Goal: Browse casually: Explore the website without a specific task or goal

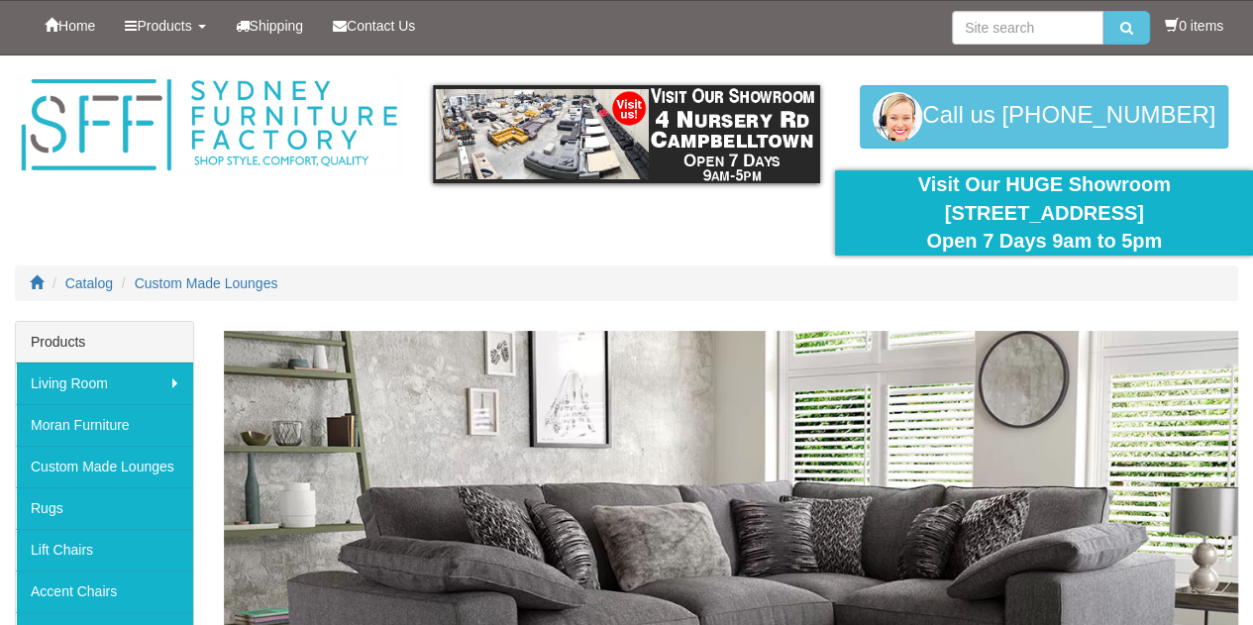
scroll to position [198, 0]
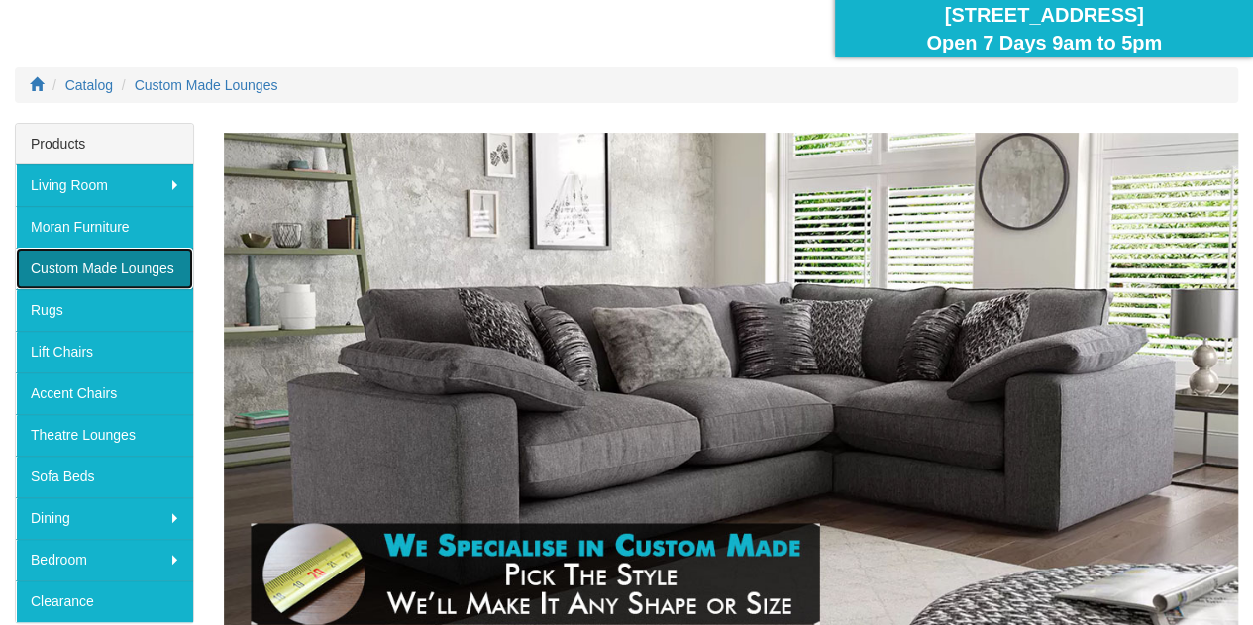
click at [120, 256] on link "Custom Made Lounges" at bounding box center [104, 269] width 177 height 42
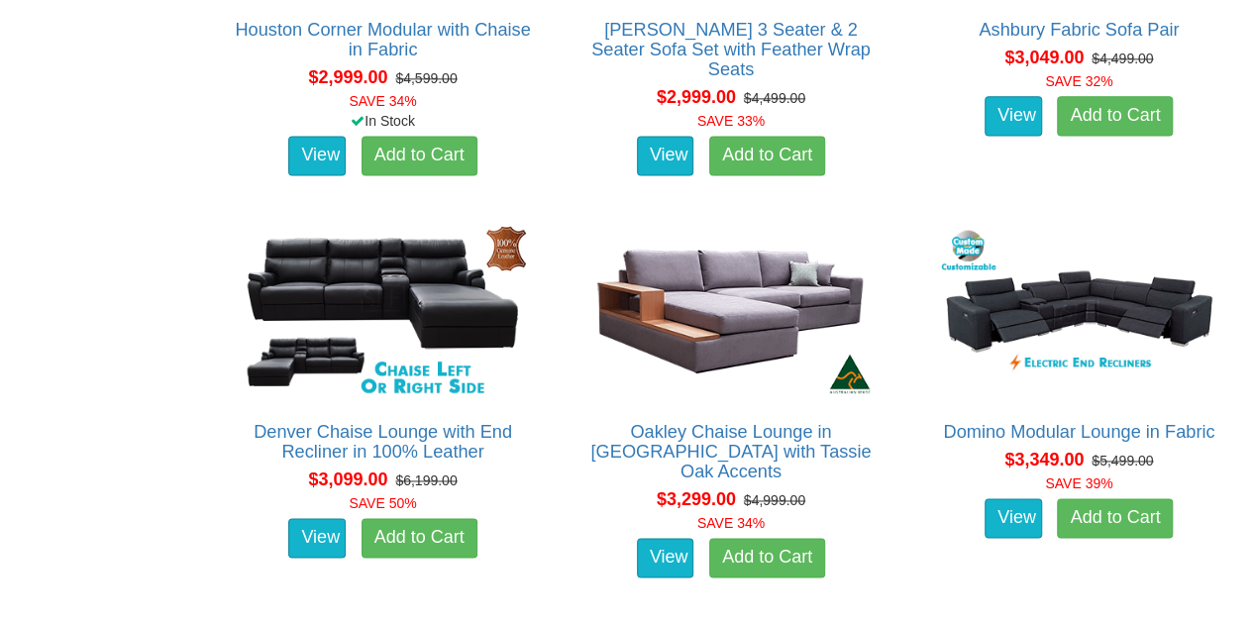
scroll to position [5151, 0]
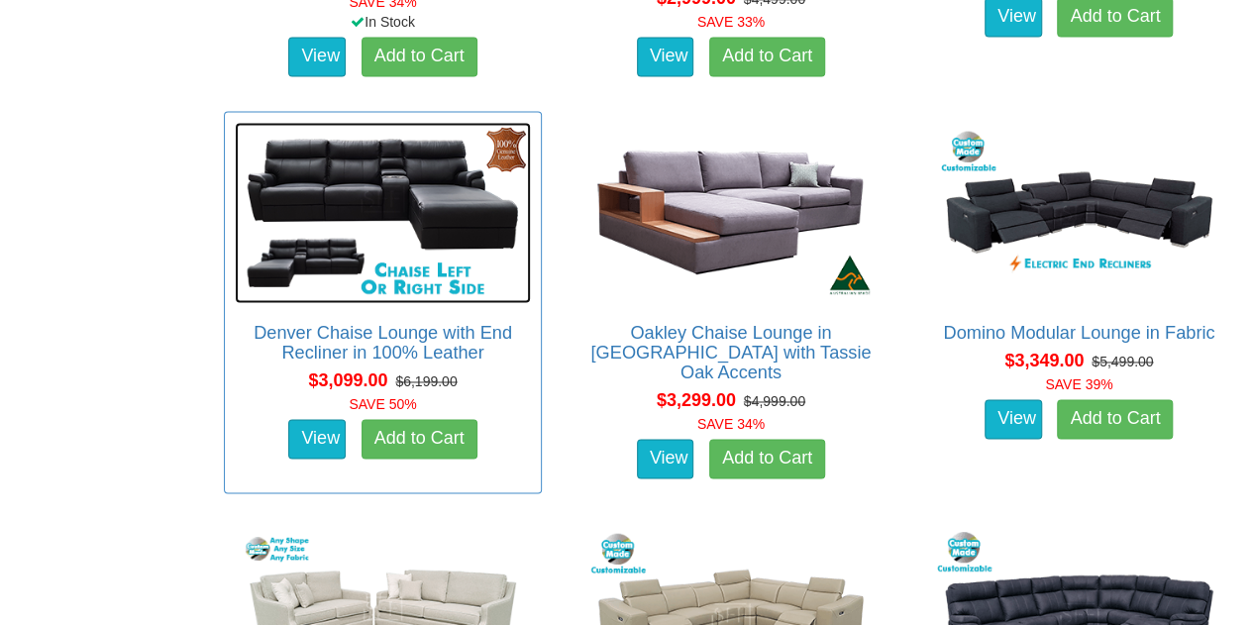
click at [418, 191] on img at bounding box center [383, 213] width 296 height 182
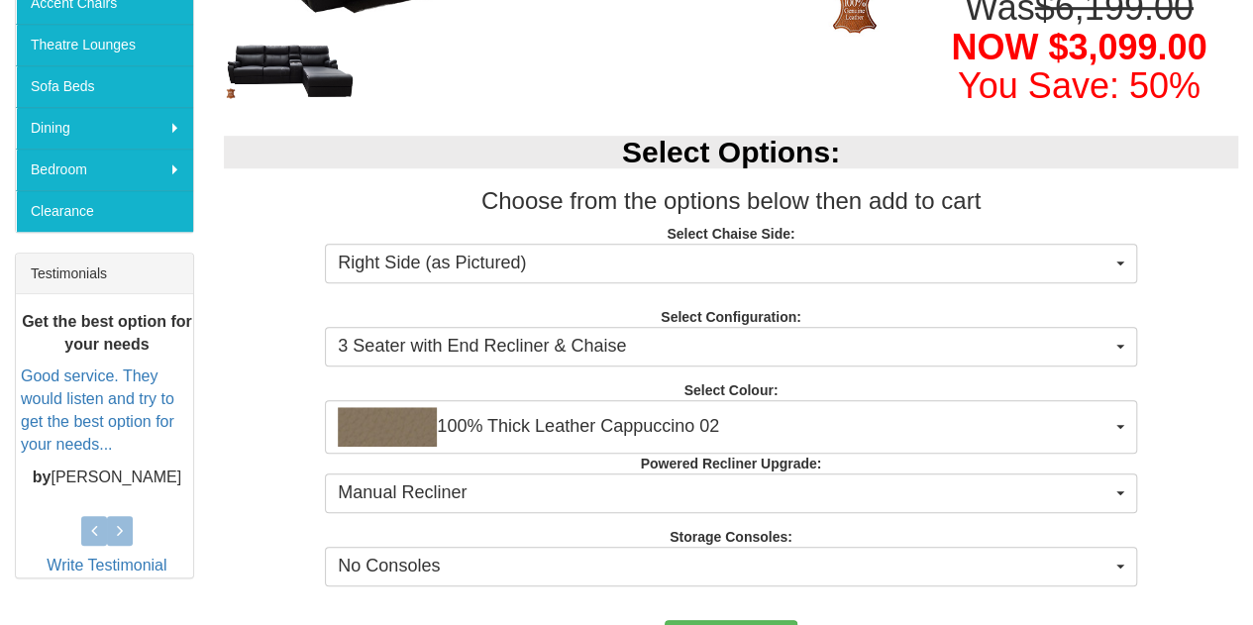
scroll to position [693, 0]
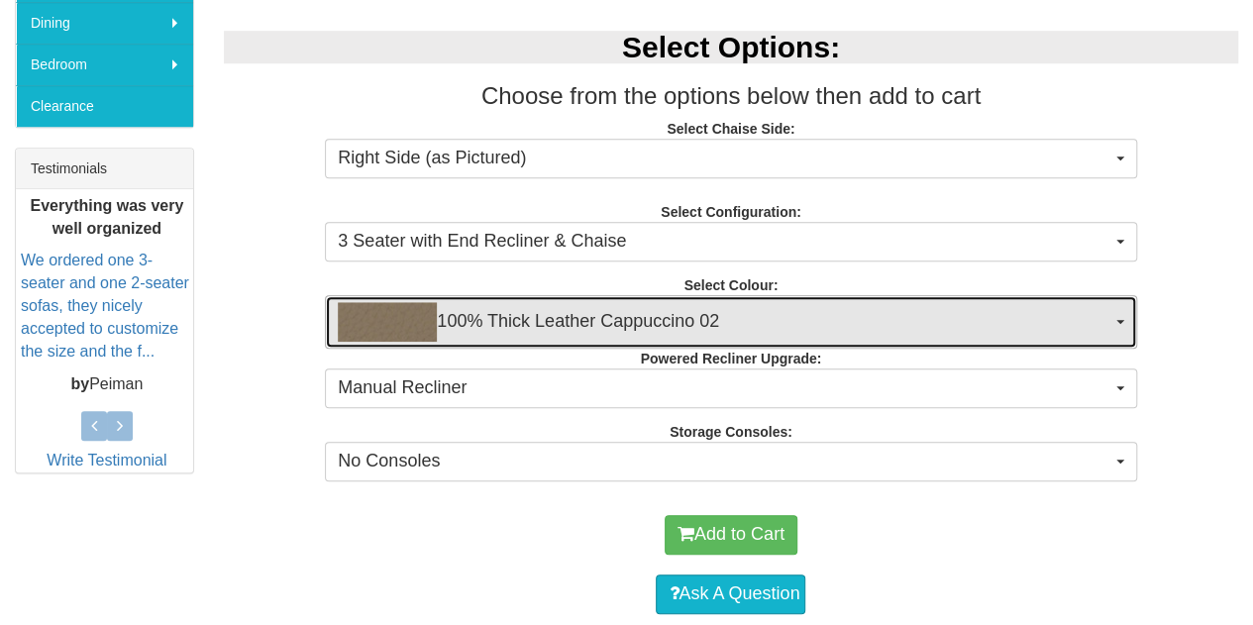
click at [1117, 321] on span "button" at bounding box center [1120, 322] width 8 height 4
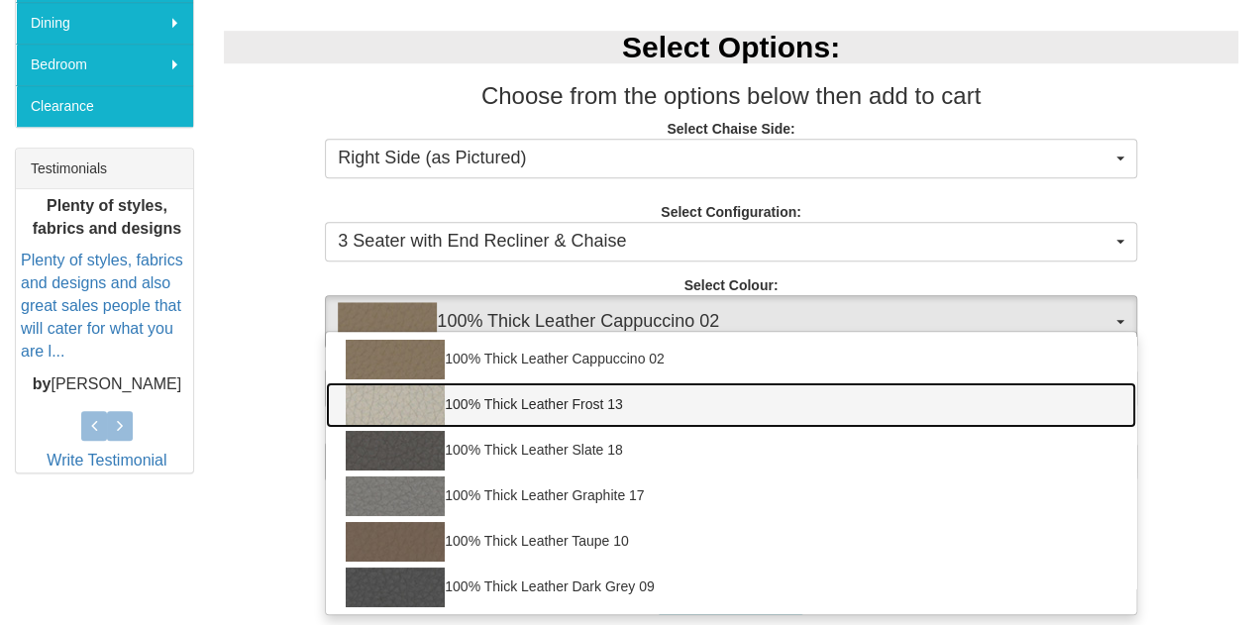
click at [404, 407] on img at bounding box center [395, 405] width 99 height 40
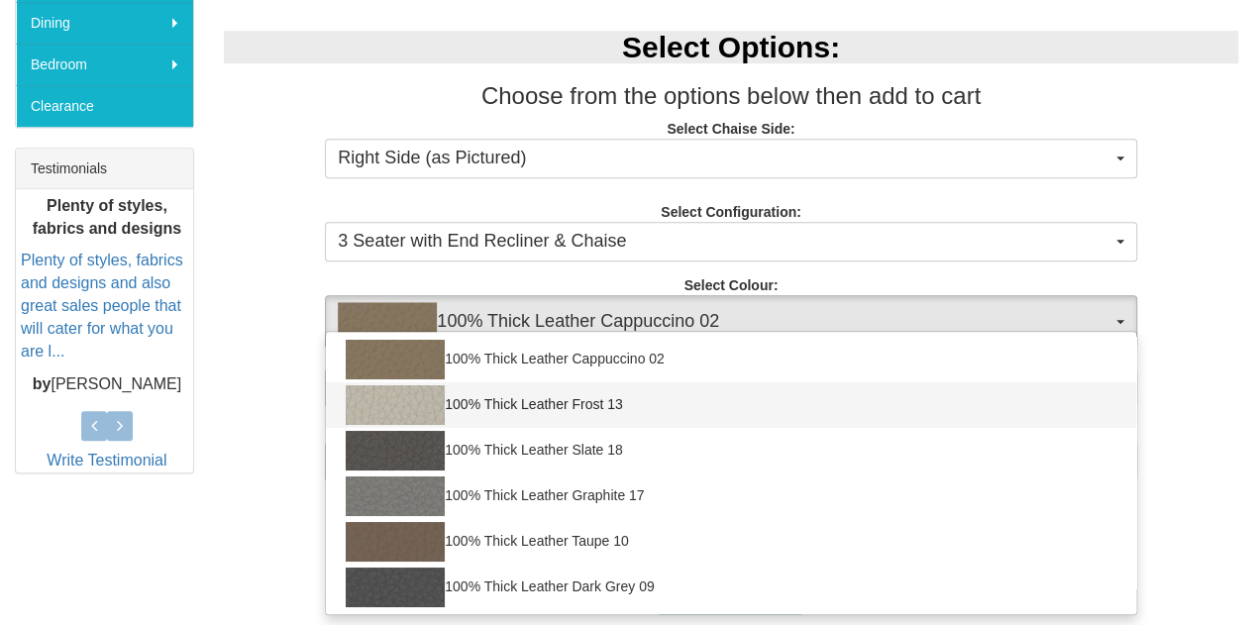
select select "1946"
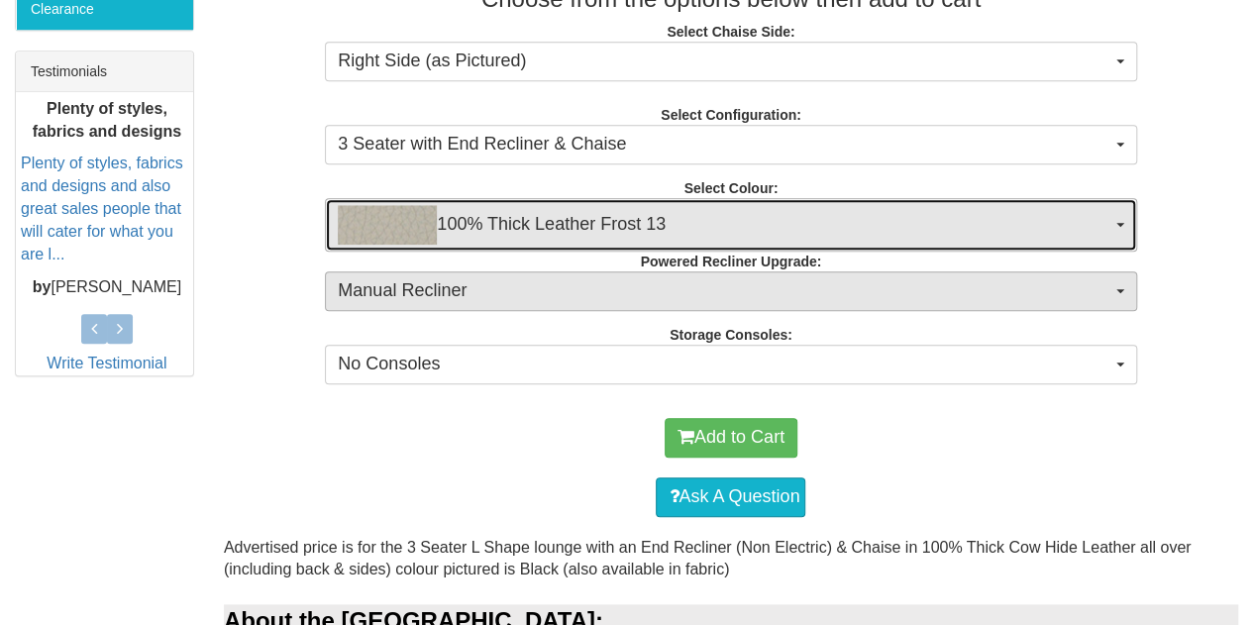
scroll to position [793, 0]
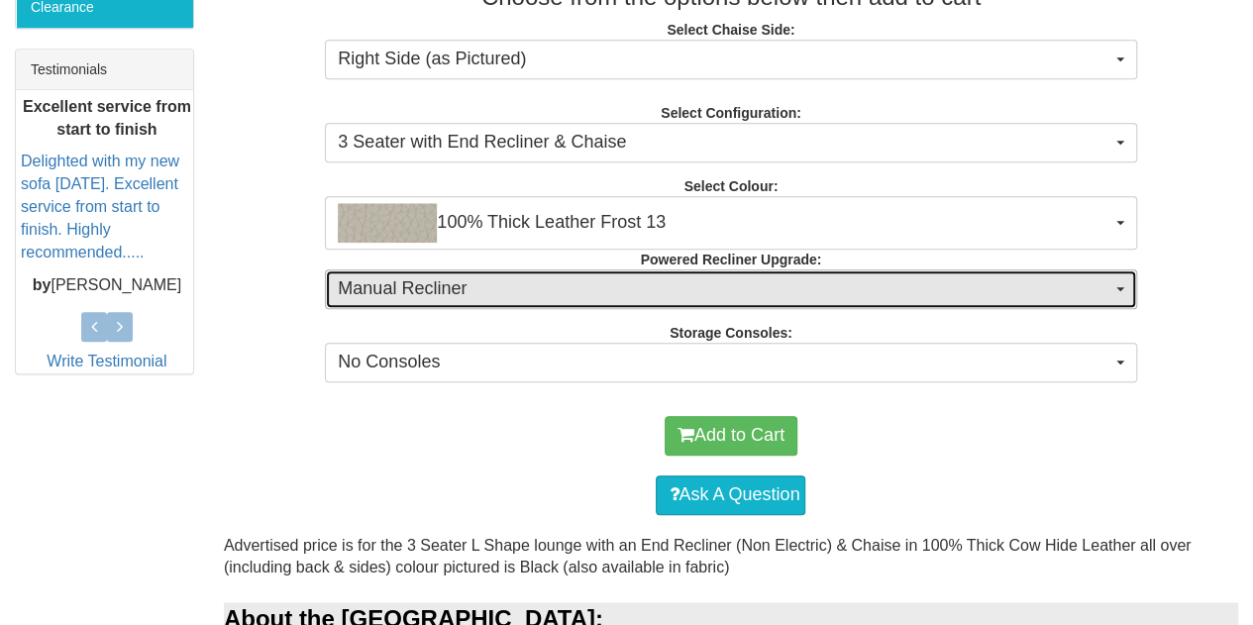
click at [1102, 293] on span "Manual Recliner" at bounding box center [724, 289] width 773 height 26
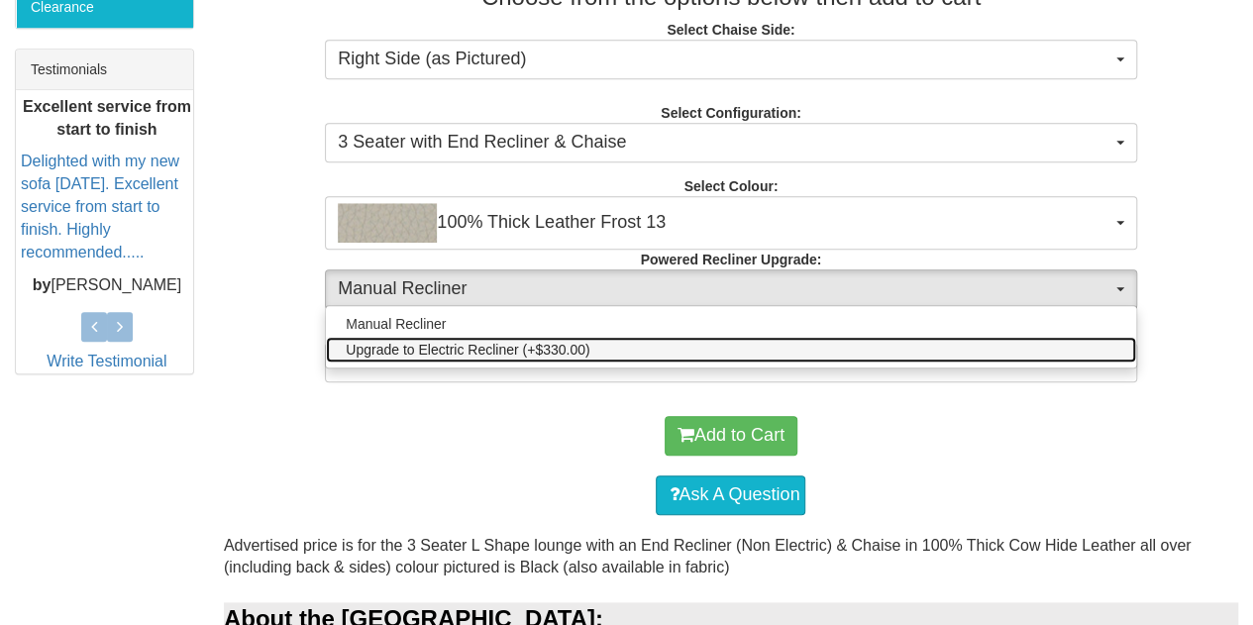
click at [562, 354] on span "Upgrade to Electric Recliner (+$330.00)" at bounding box center [468, 350] width 244 height 20
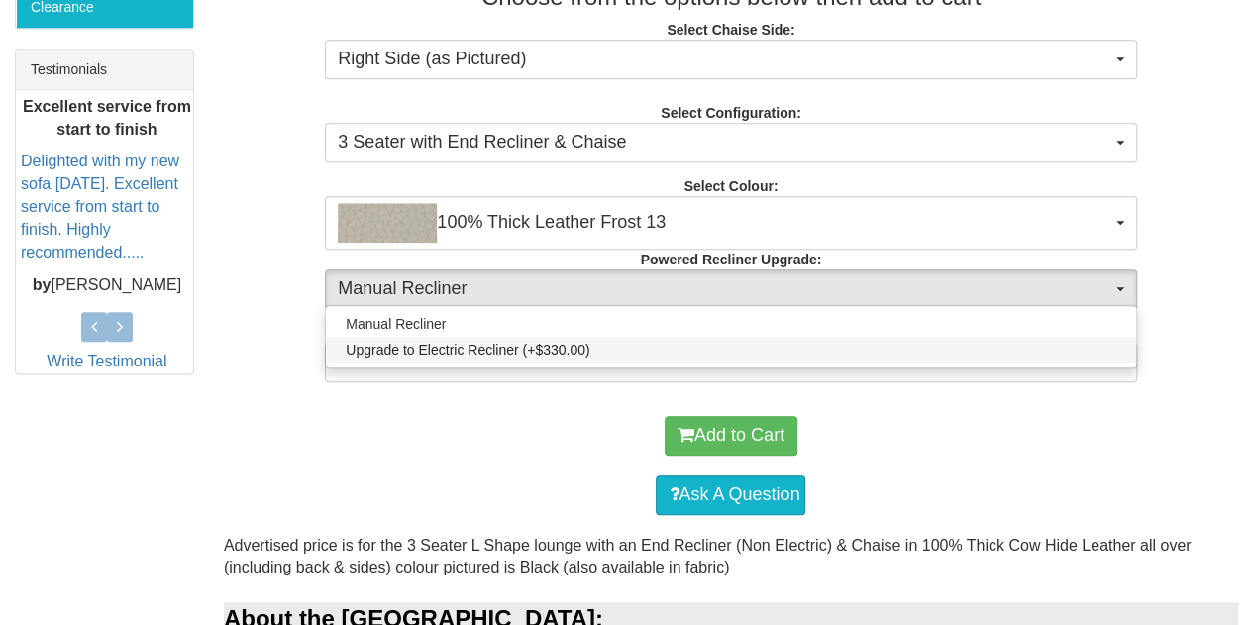
select select "578"
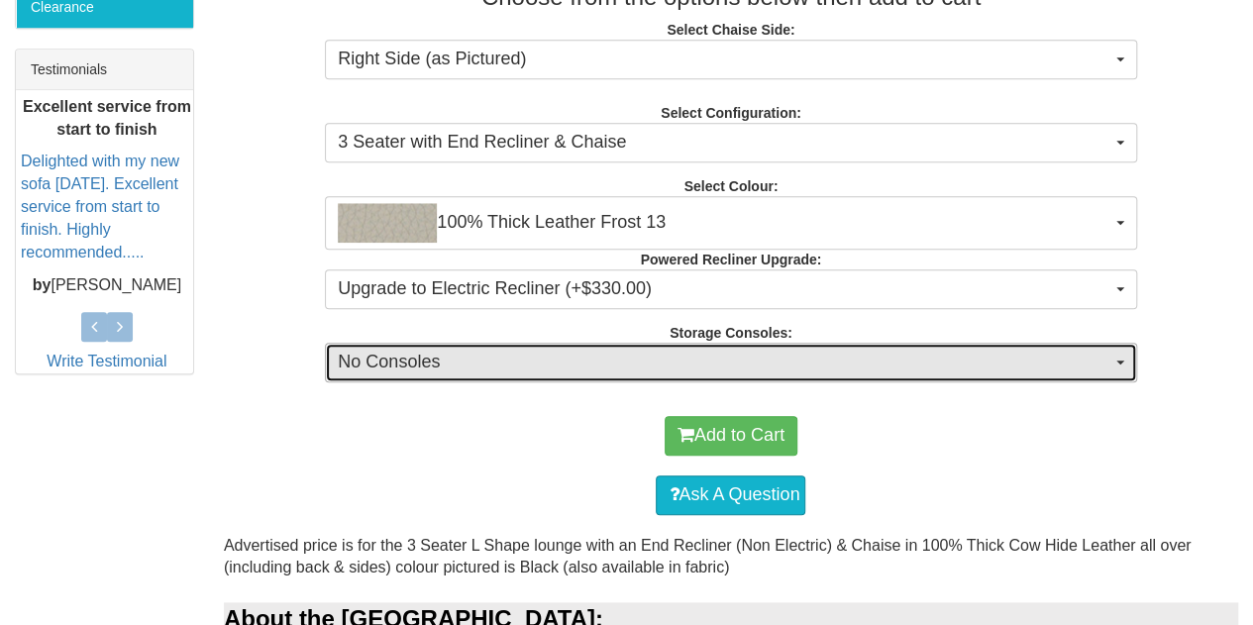
click at [1123, 370] on button "No Consoles" at bounding box center [730, 363] width 811 height 40
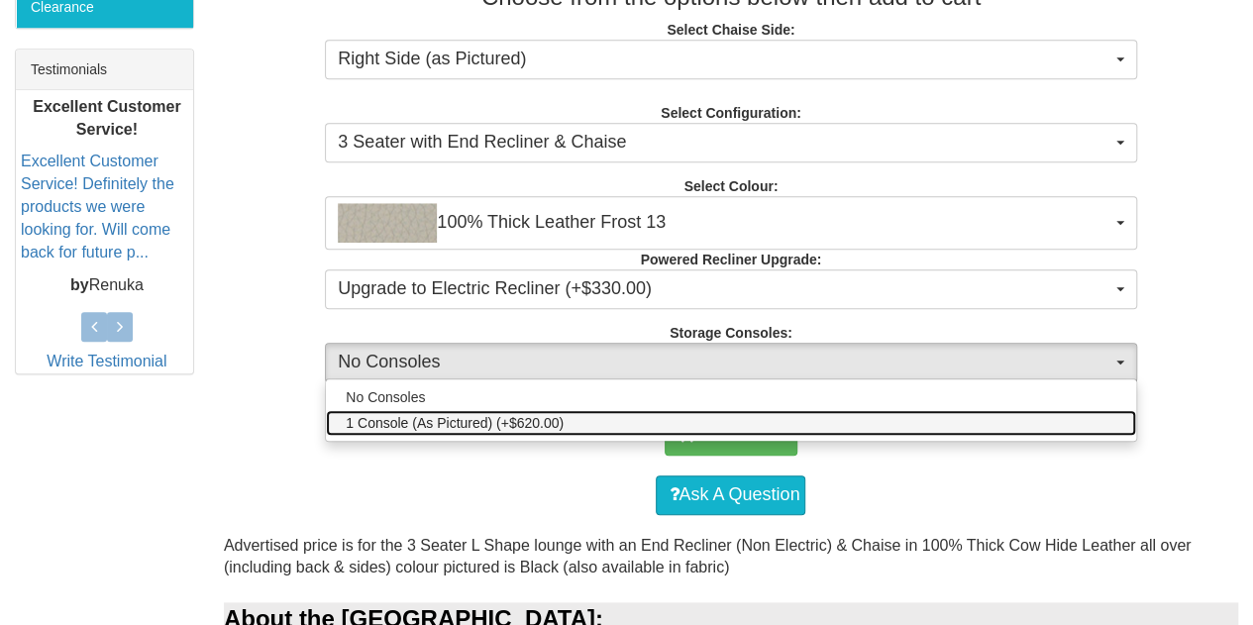
click at [491, 421] on span "1 Console (As Pictured) (+$620.00)" at bounding box center [455, 423] width 218 height 20
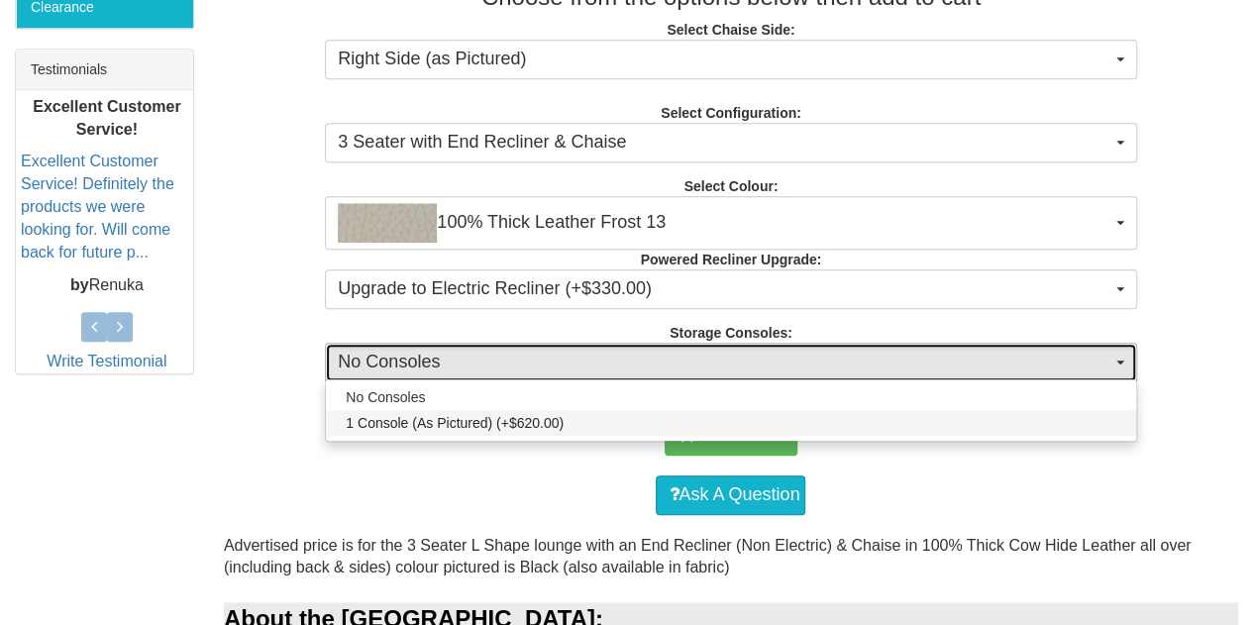
select select "1516"
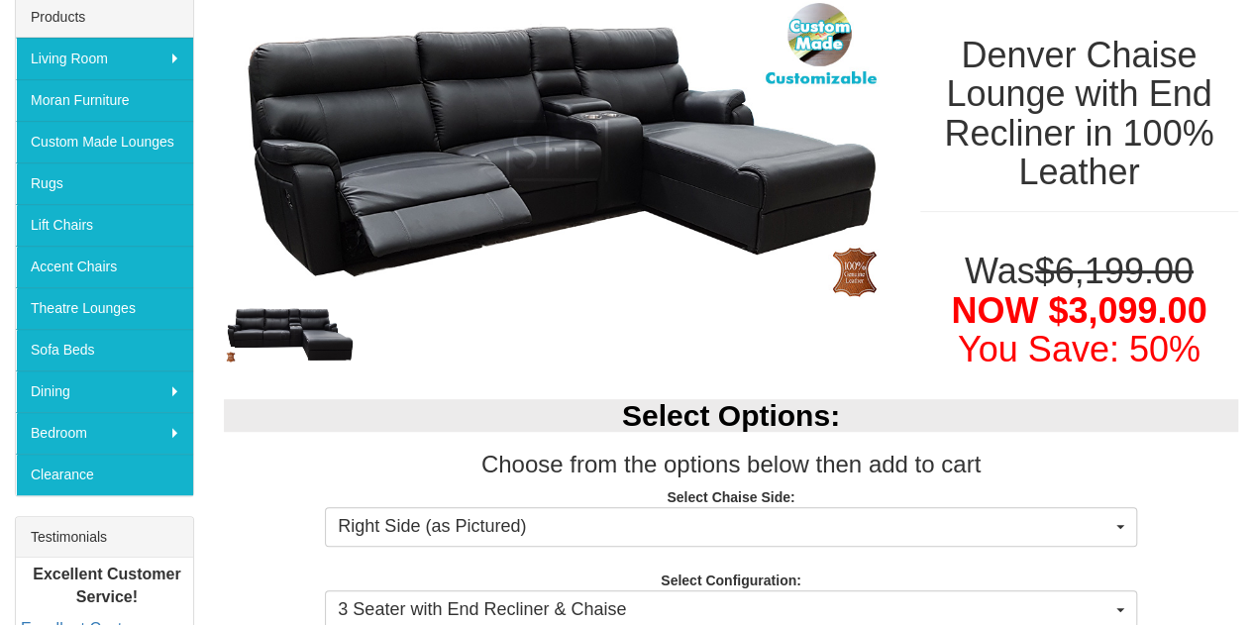
scroll to position [198, 0]
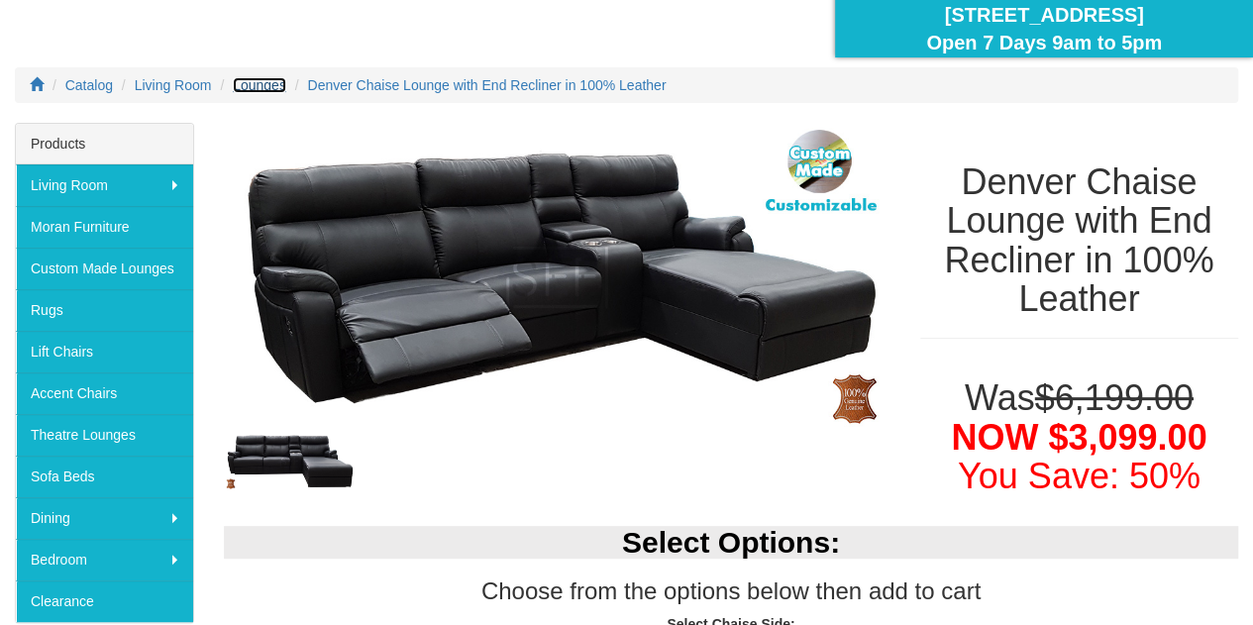
click at [272, 82] on span "Lounges" at bounding box center [259, 85] width 53 height 16
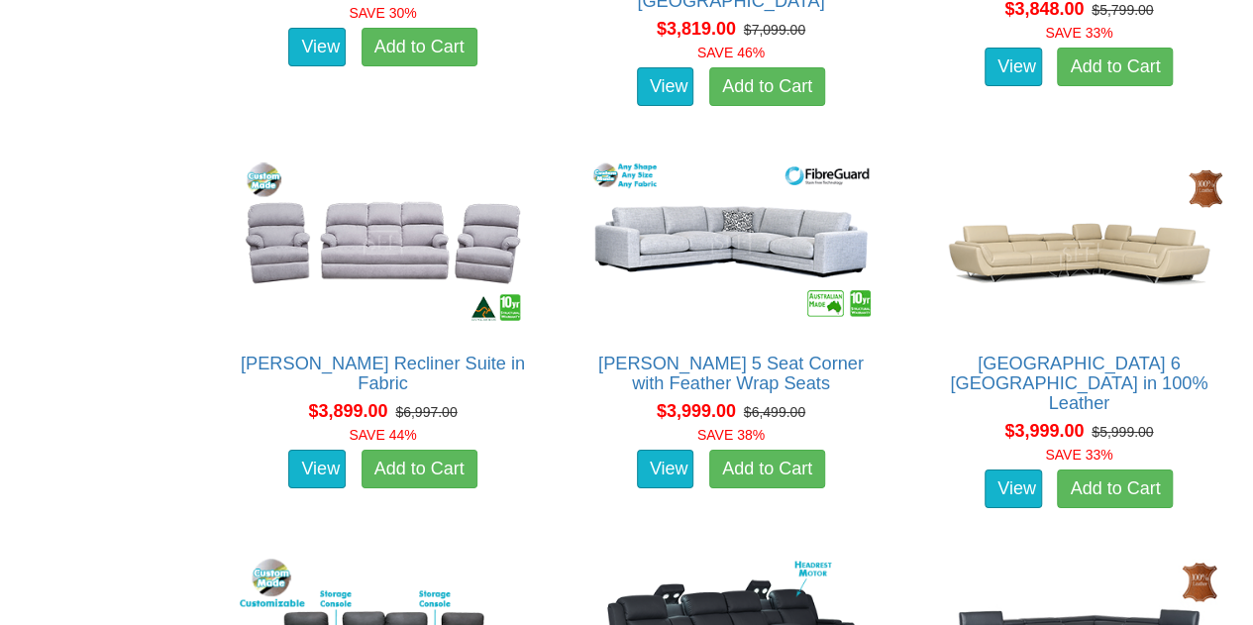
scroll to position [11194, 0]
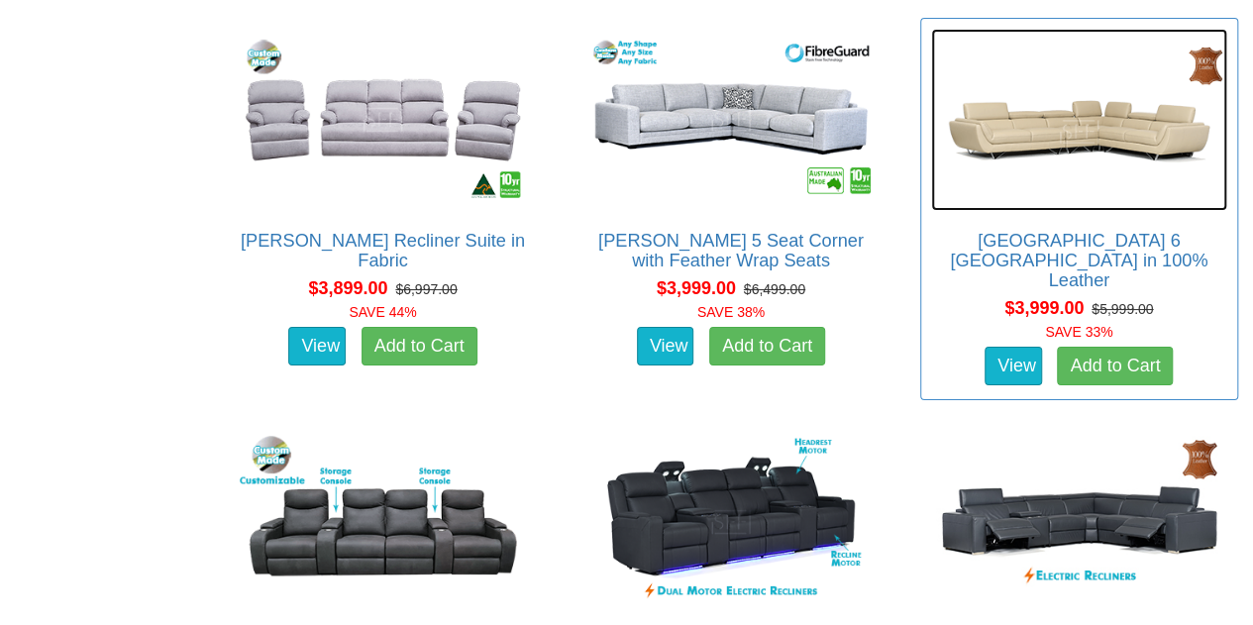
click at [1080, 108] on img at bounding box center [1079, 120] width 296 height 182
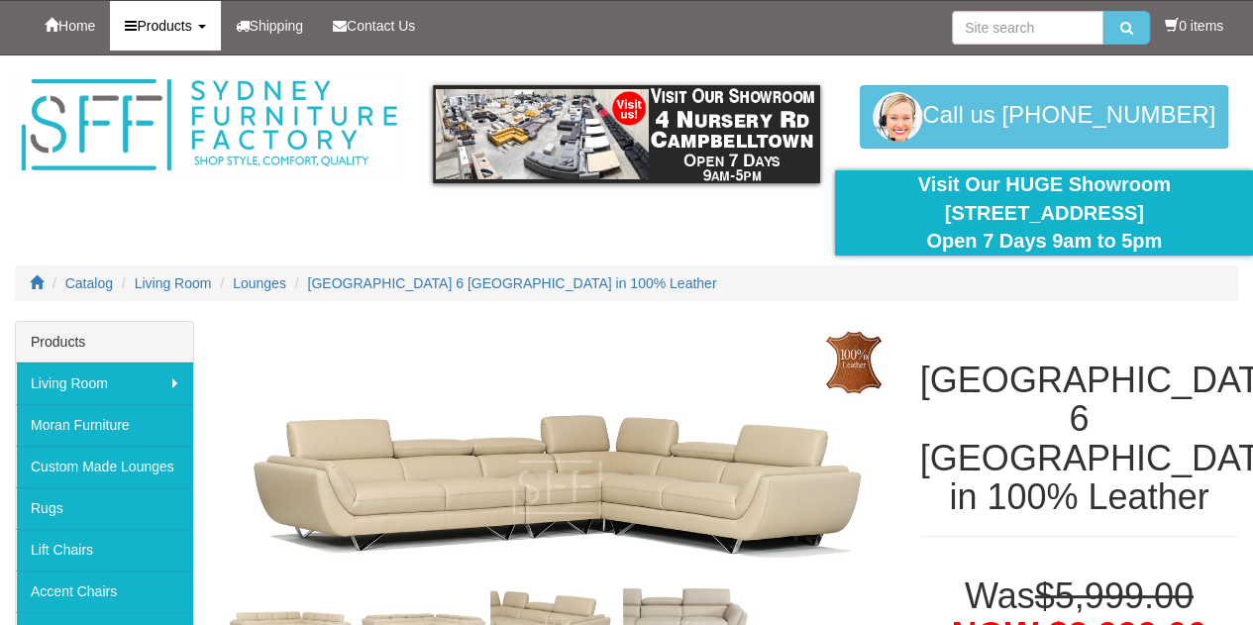
click at [174, 17] on link "Products" at bounding box center [165, 26] width 110 height 50
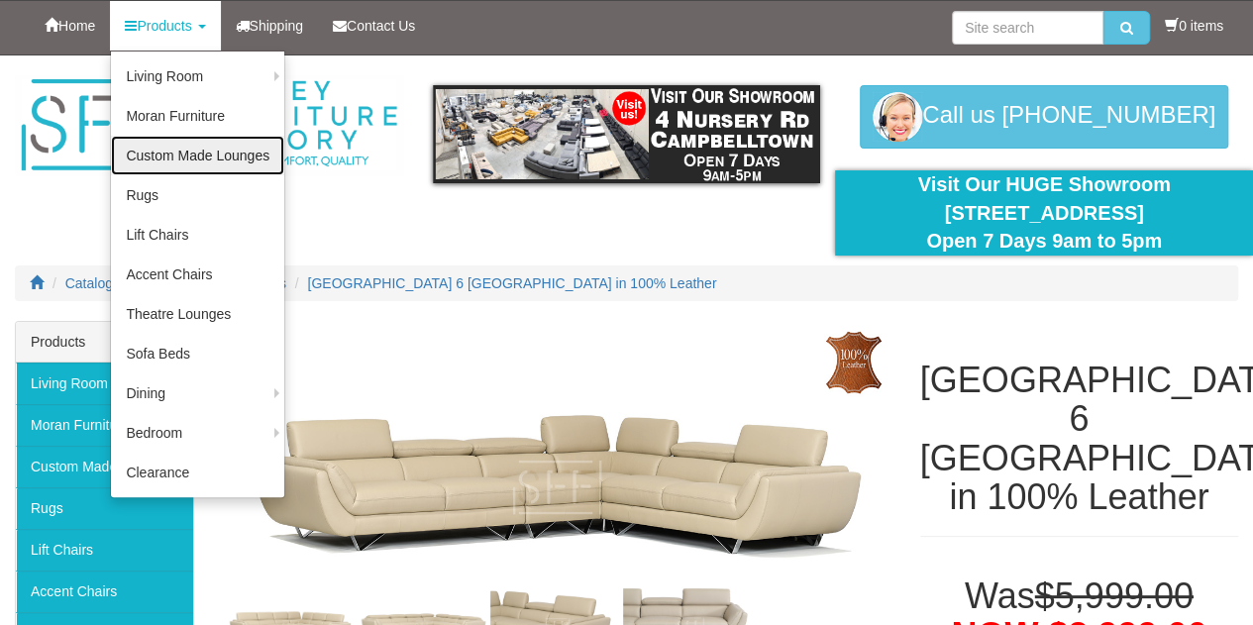
click at [178, 154] on link "Custom Made Lounges" at bounding box center [197, 156] width 173 height 40
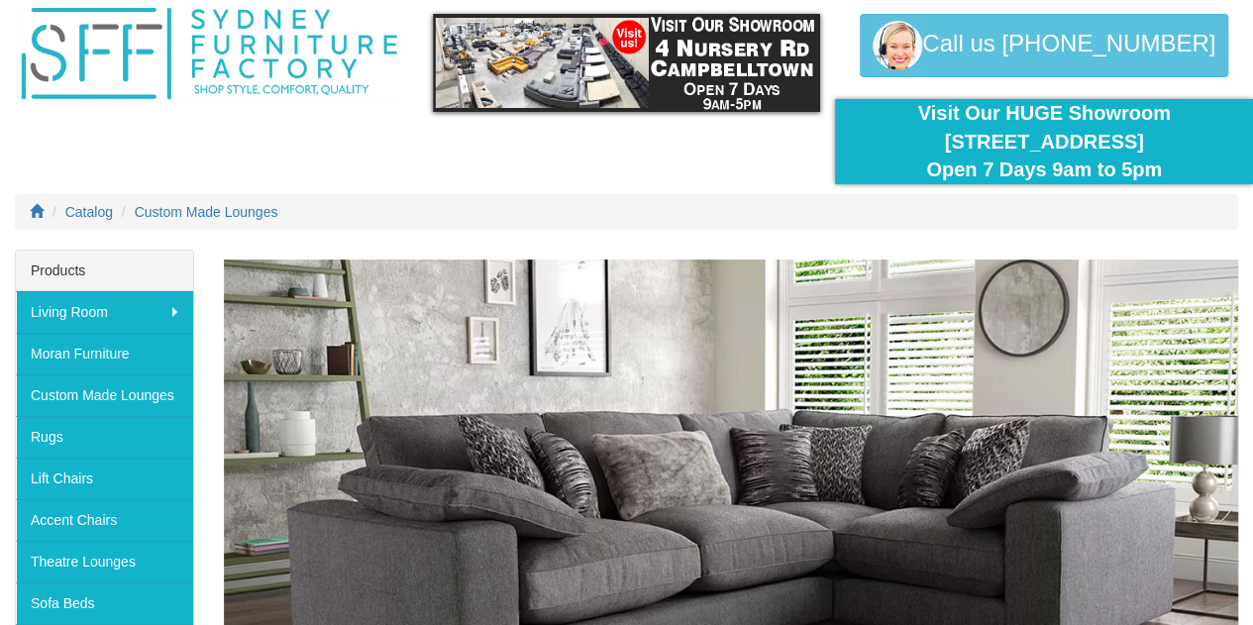
scroll to position [99, 0]
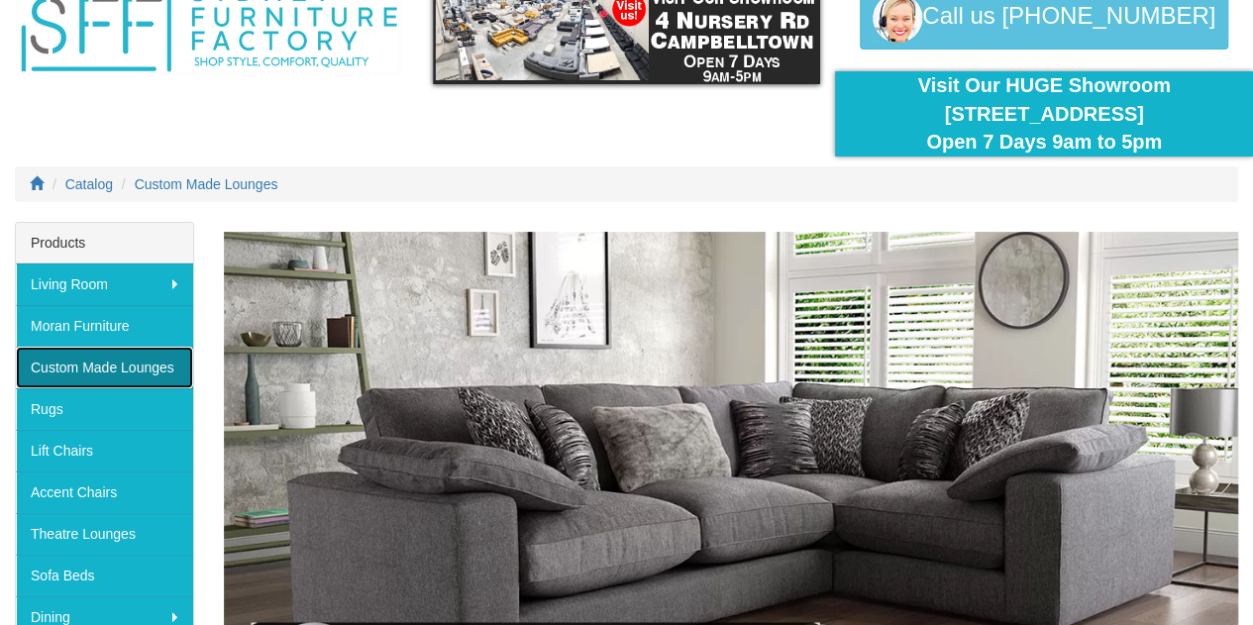
click at [158, 357] on link "Custom Made Lounges" at bounding box center [104, 368] width 177 height 42
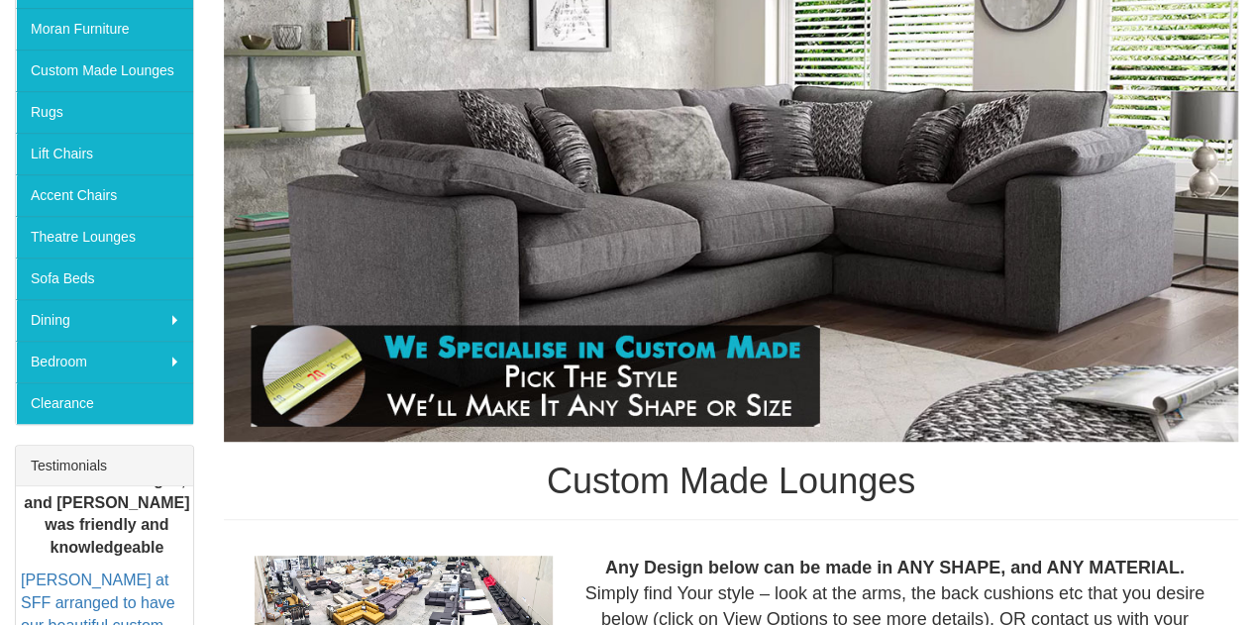
scroll to position [693, 0]
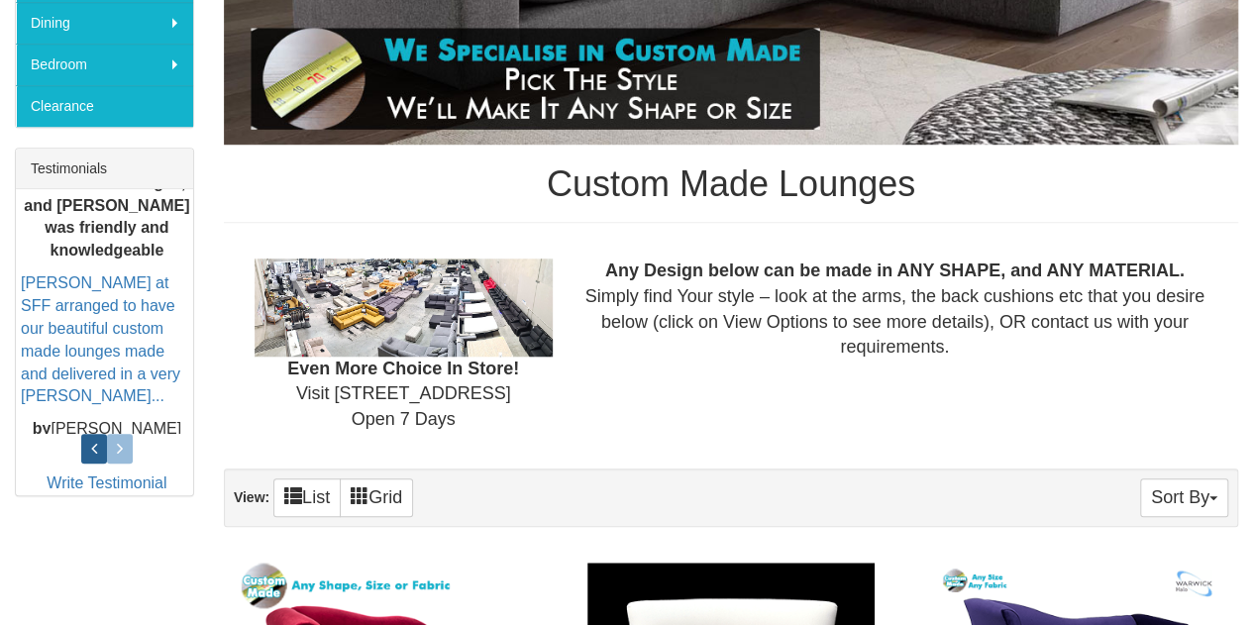
click at [93, 444] on icon at bounding box center [94, 449] width 6 height 18
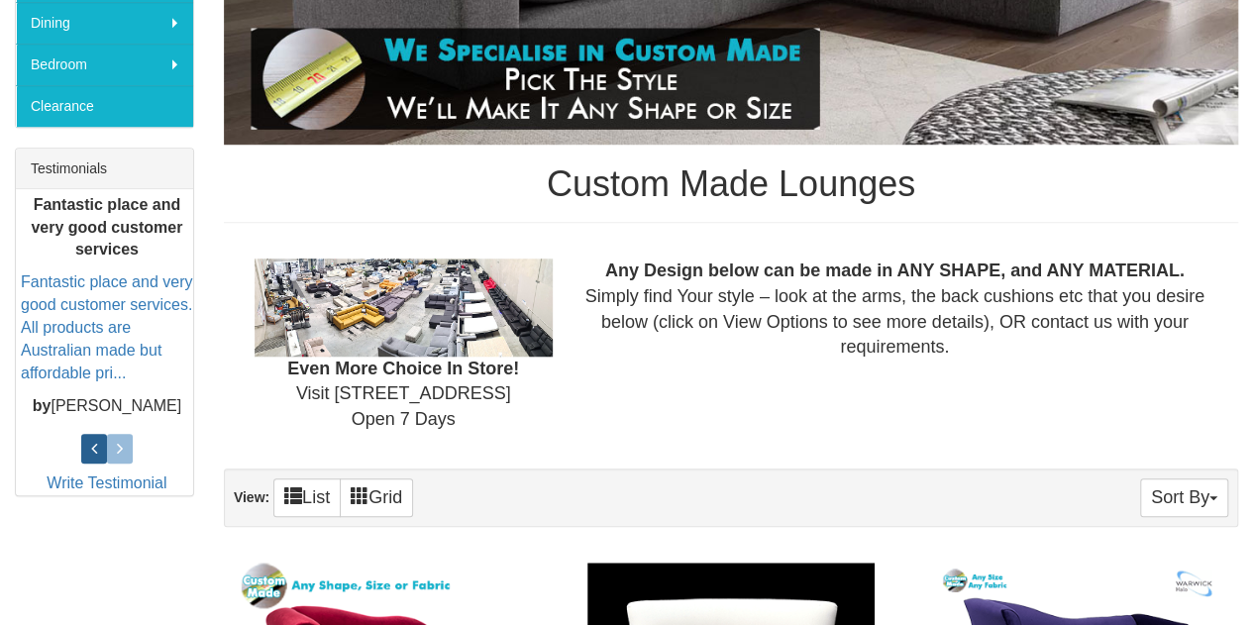
click at [93, 444] on icon at bounding box center [94, 449] width 6 height 18
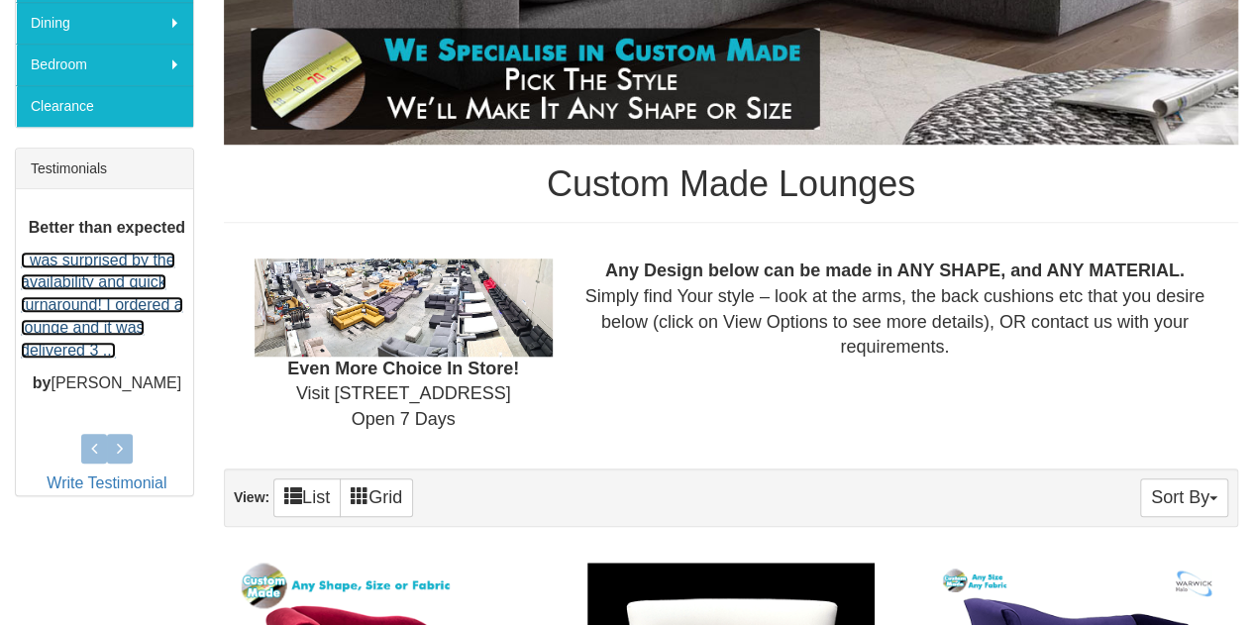
click at [105, 346] on link "I was surprised by the availability and quick turnaround! I ordered a lounge an…" at bounding box center [102, 305] width 162 height 107
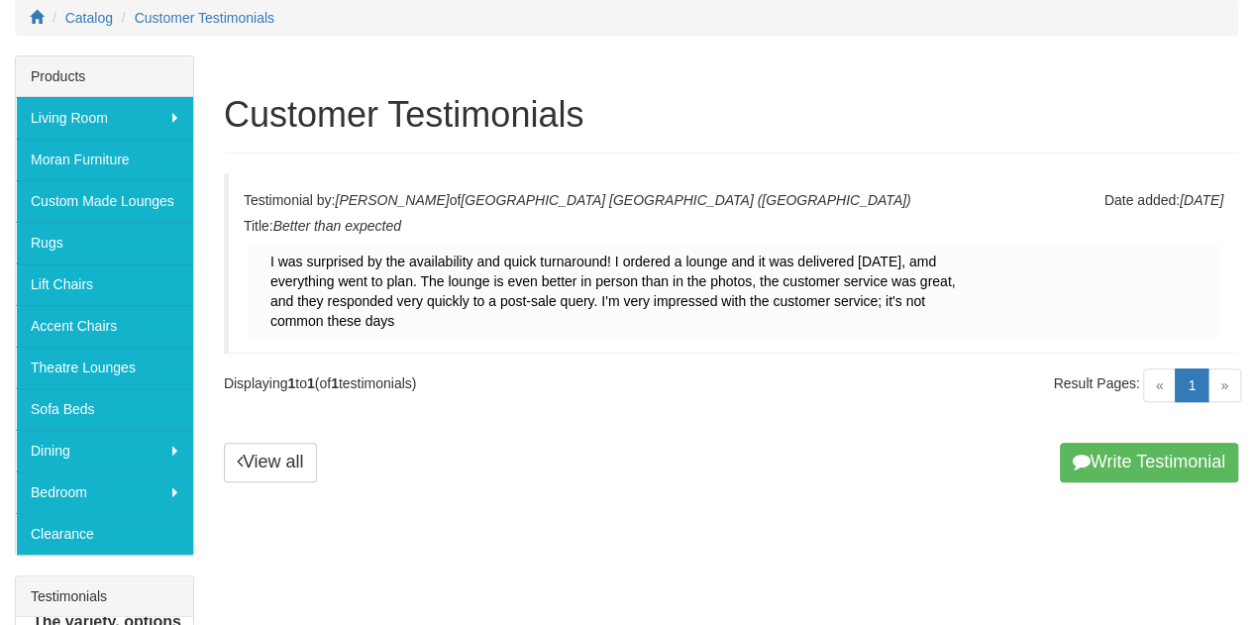
scroll to position [297, 0]
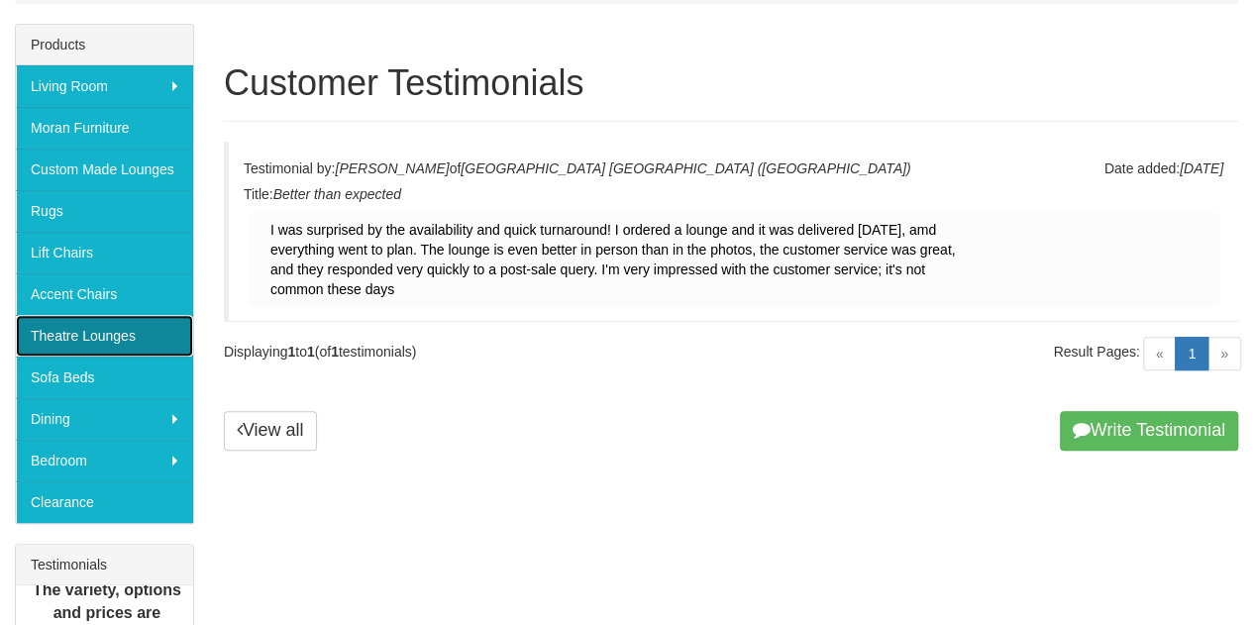
click at [90, 327] on link "Theatre Lounges" at bounding box center [104, 336] width 177 height 42
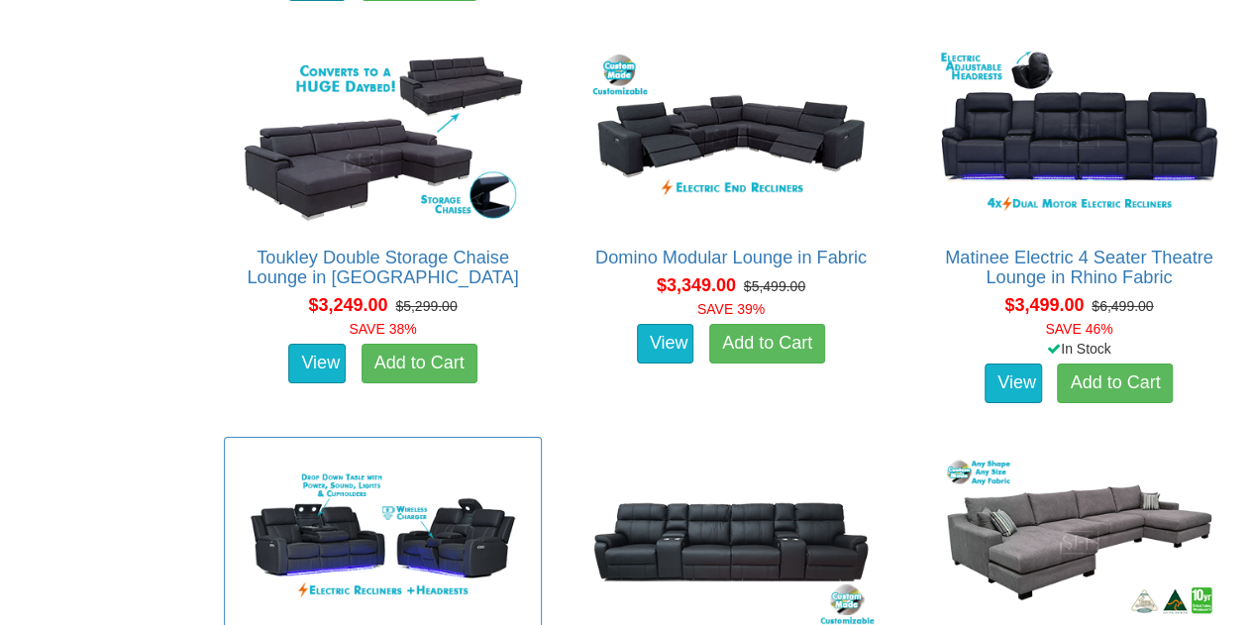
scroll to position [3170, 0]
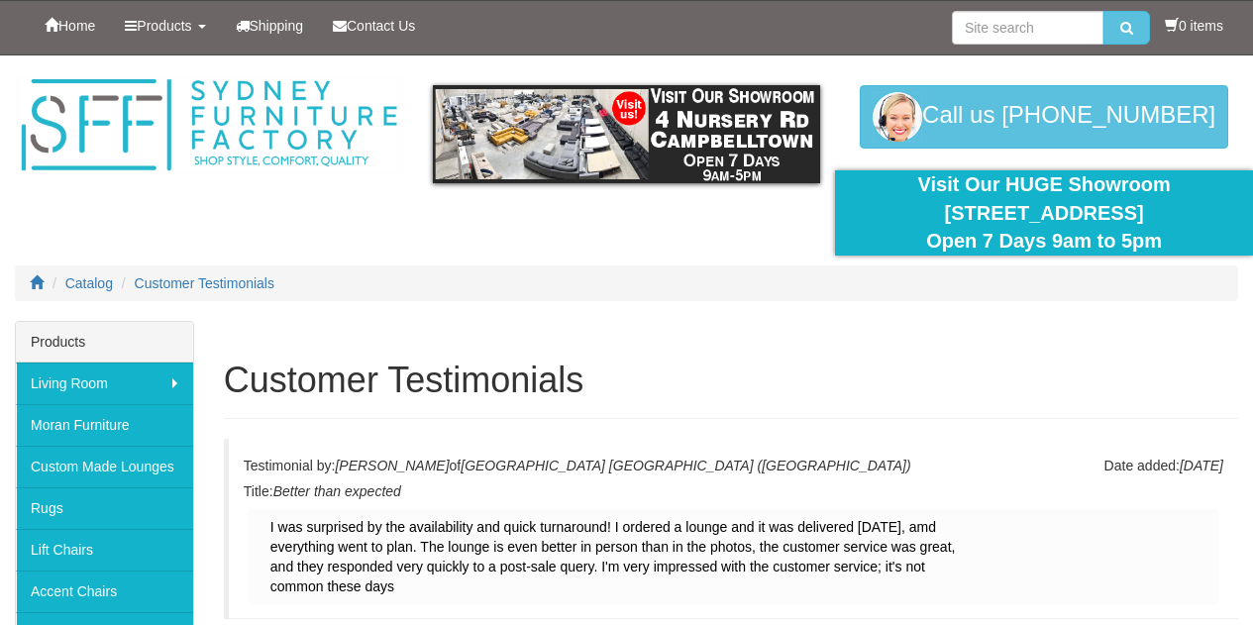
scroll to position [297, 0]
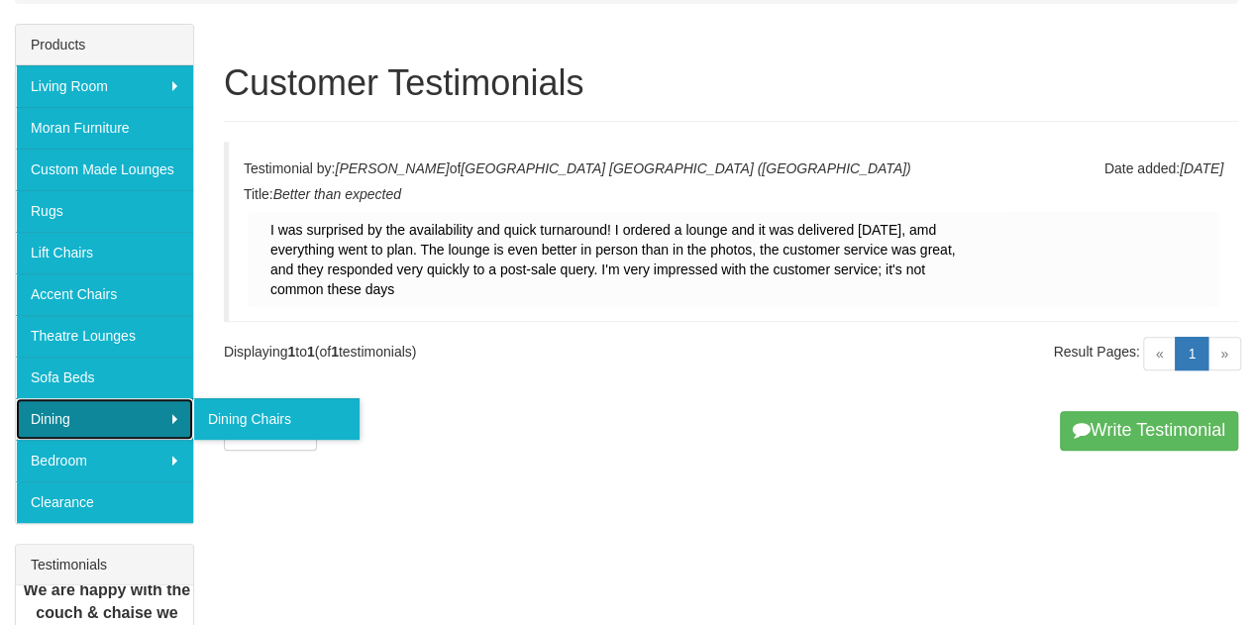
click at [66, 421] on link "Dining" at bounding box center [104, 419] width 177 height 42
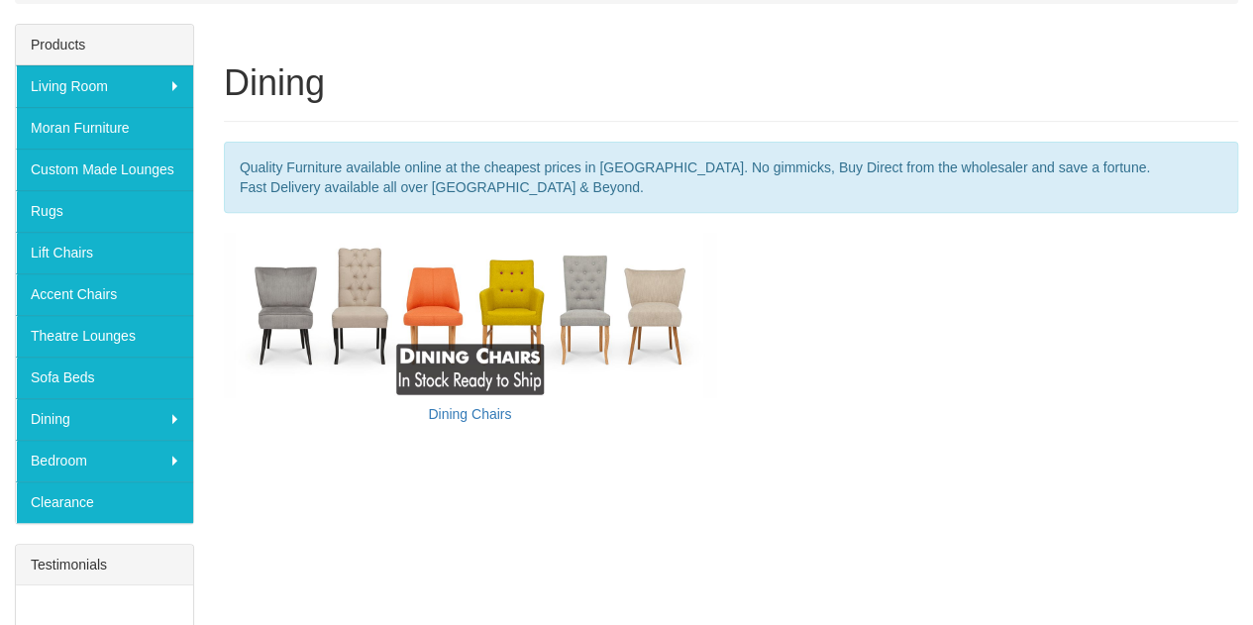
scroll to position [495, 0]
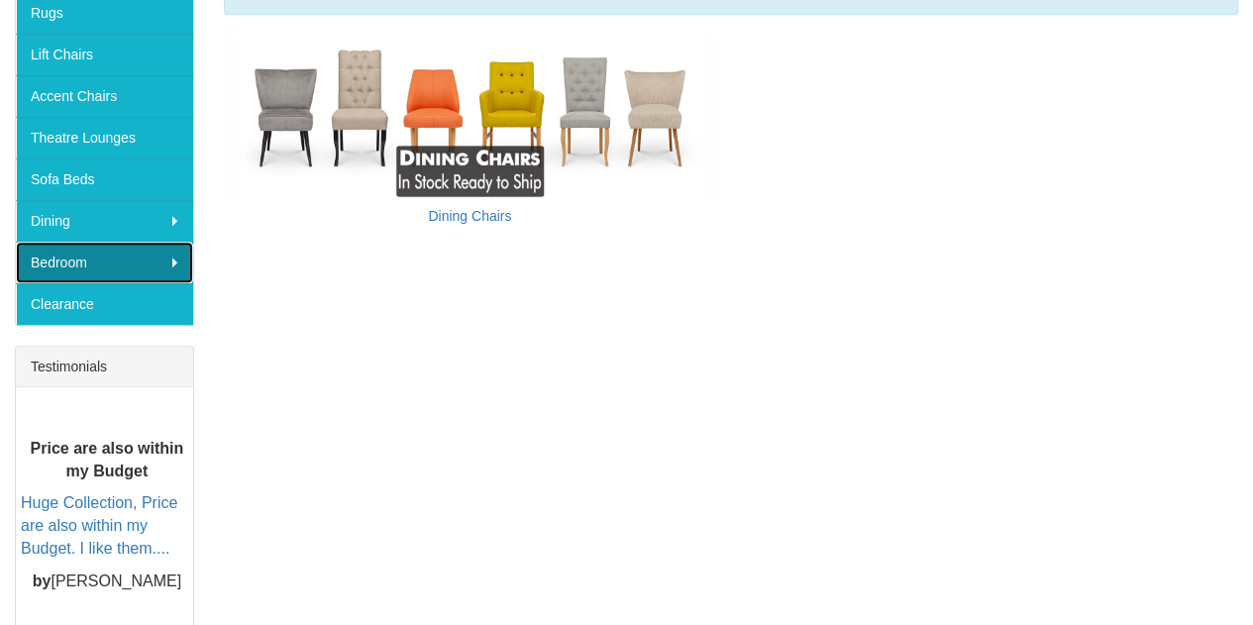
click at [75, 259] on link "Bedroom" at bounding box center [104, 263] width 177 height 42
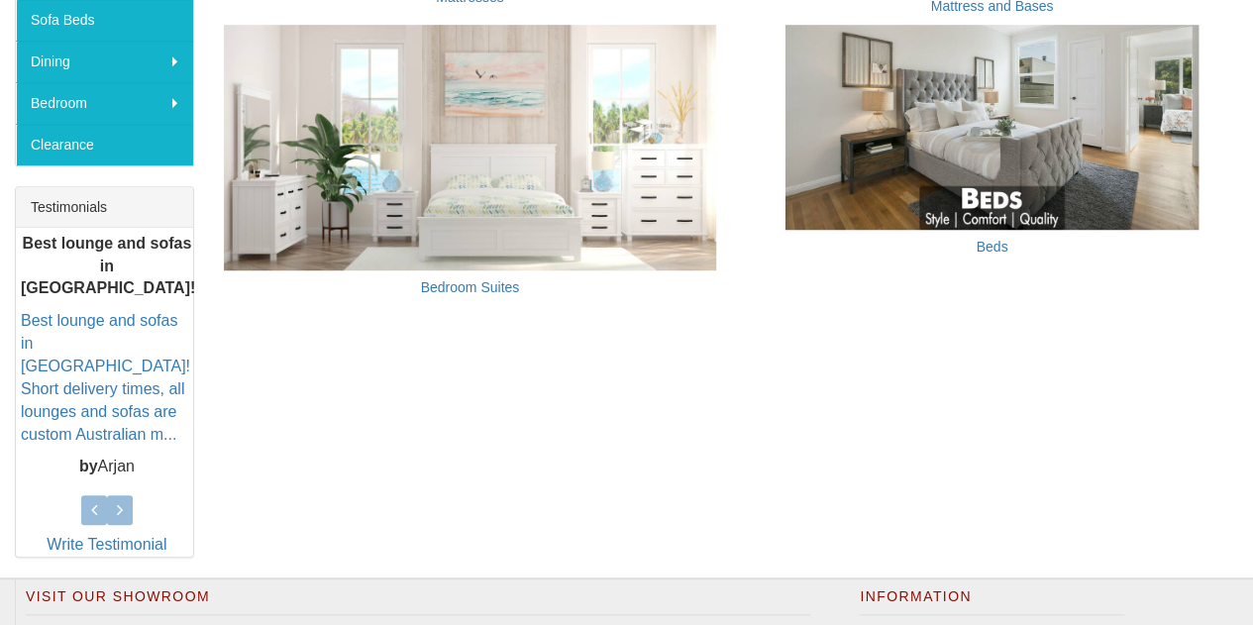
scroll to position [259, 0]
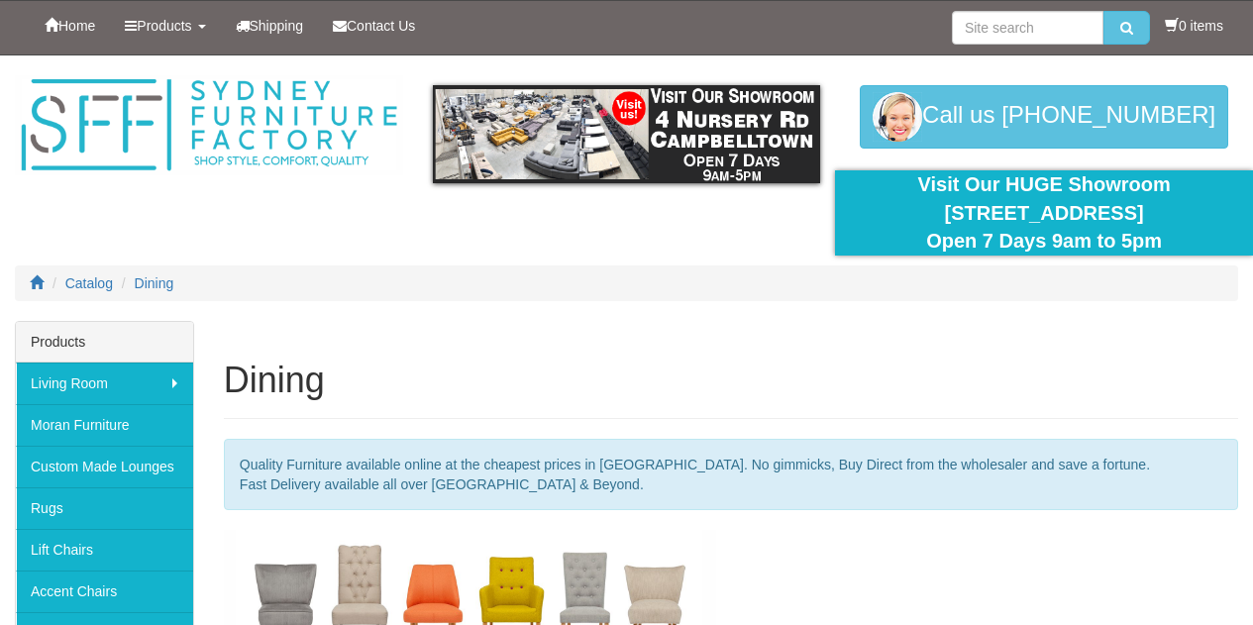
scroll to position [495, 0]
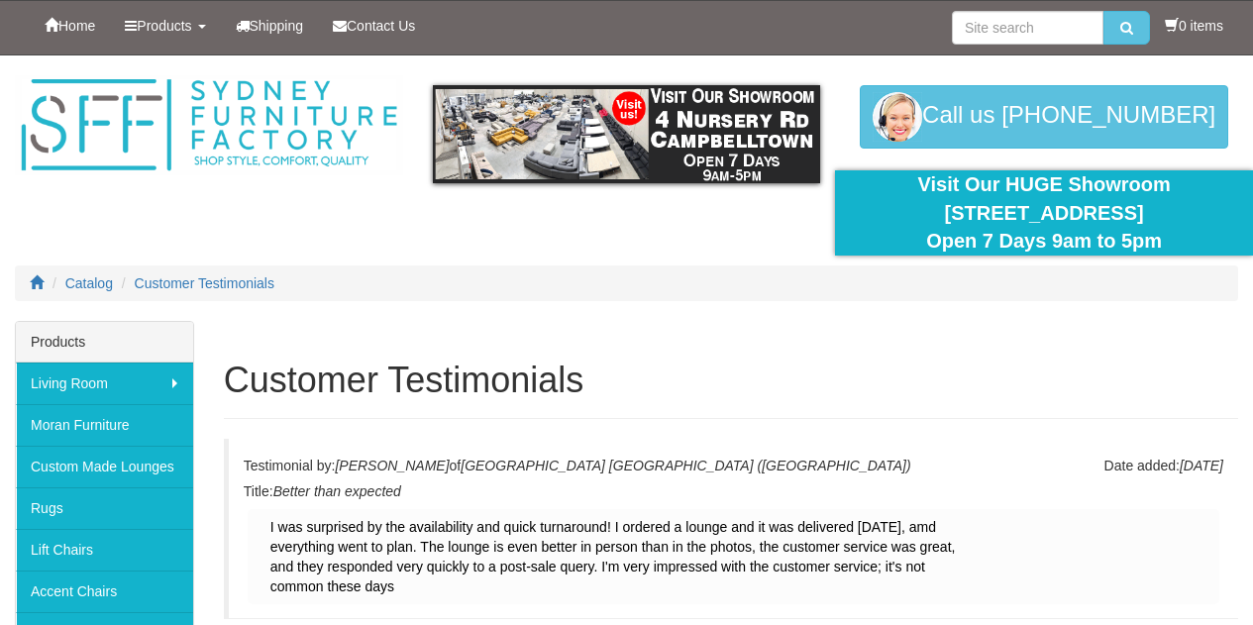
scroll to position [297, 0]
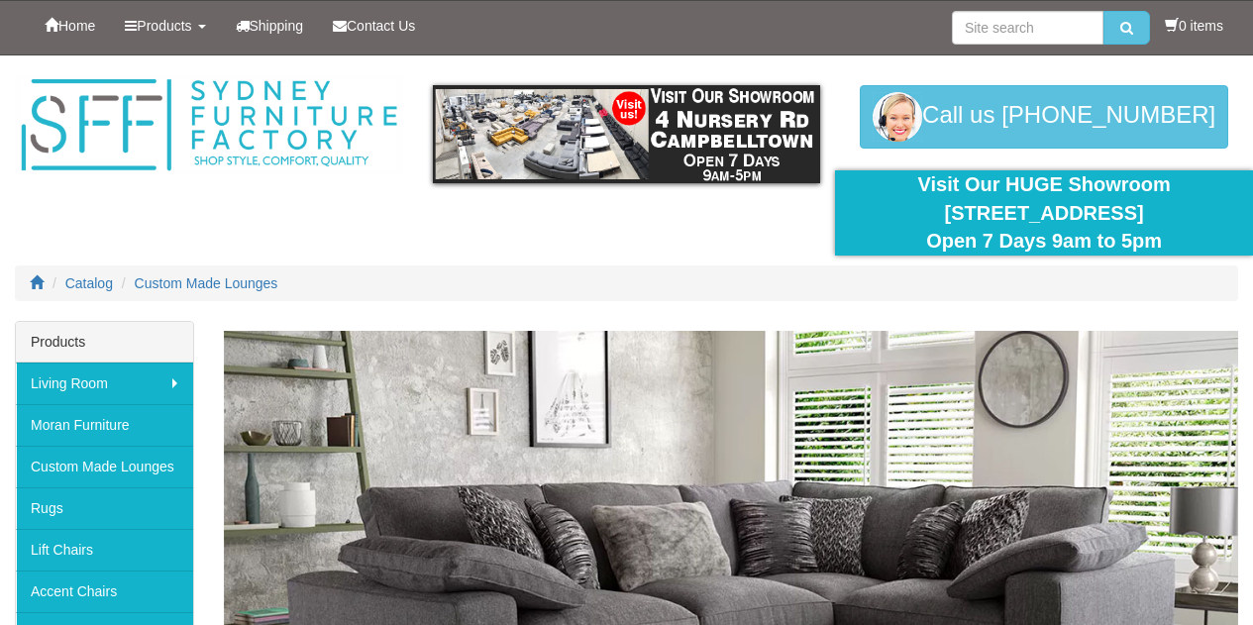
scroll to position [693, 0]
